Goal: Browse casually

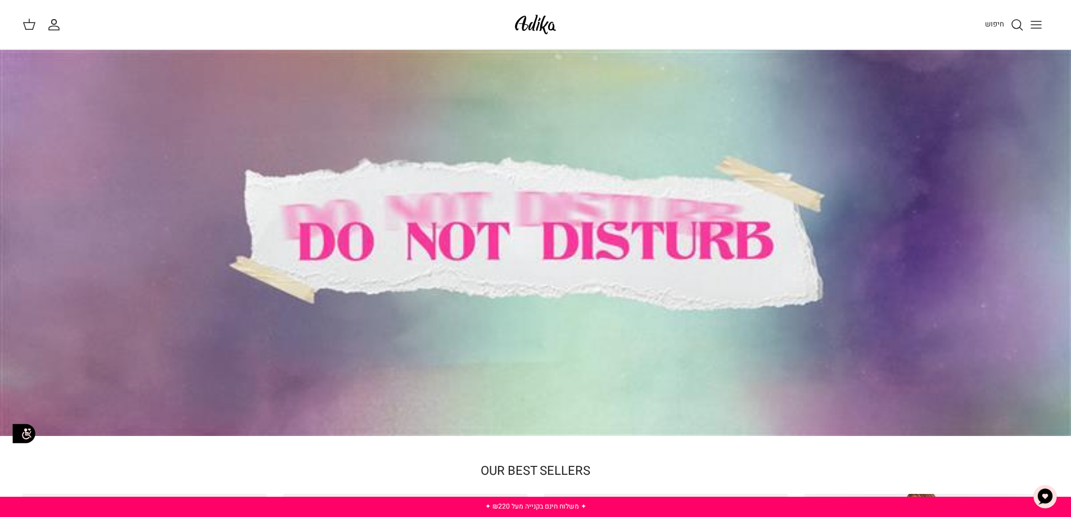
click at [729, 214] on div at bounding box center [535, 243] width 1071 height 386
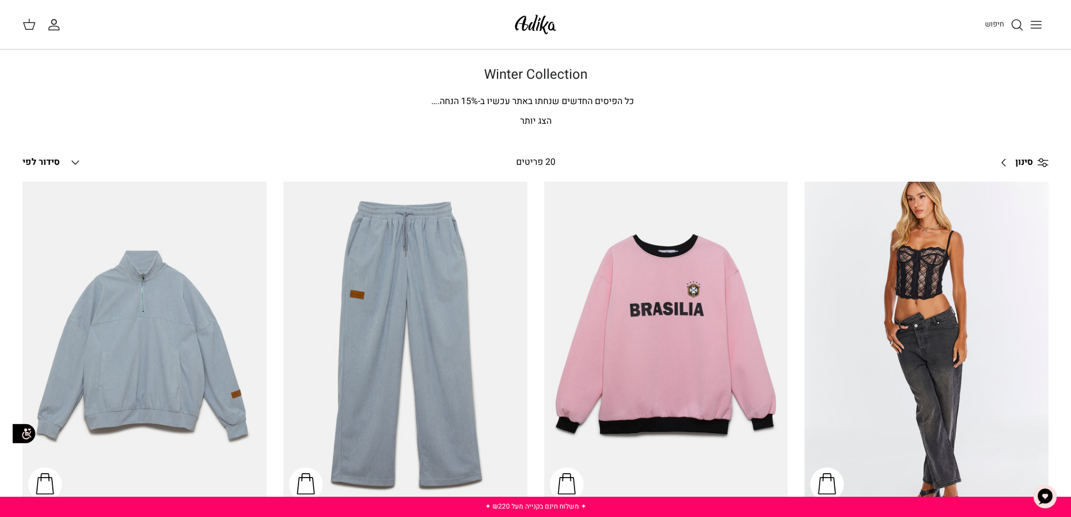
click at [1030, 28] on icon "Toggle menu" at bounding box center [1036, 24] width 13 height 13
